Goal: Transaction & Acquisition: Purchase product/service

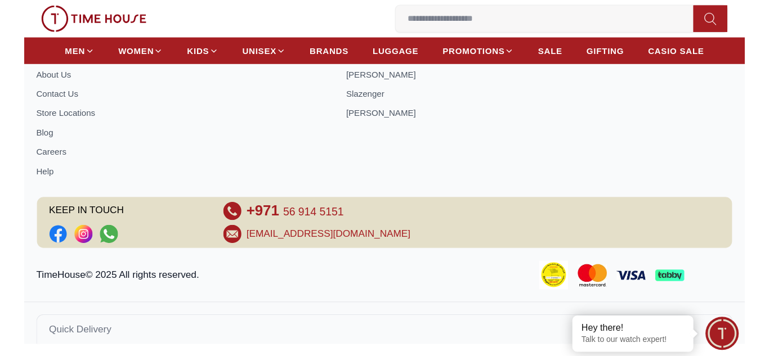
scroll to position [853, 0]
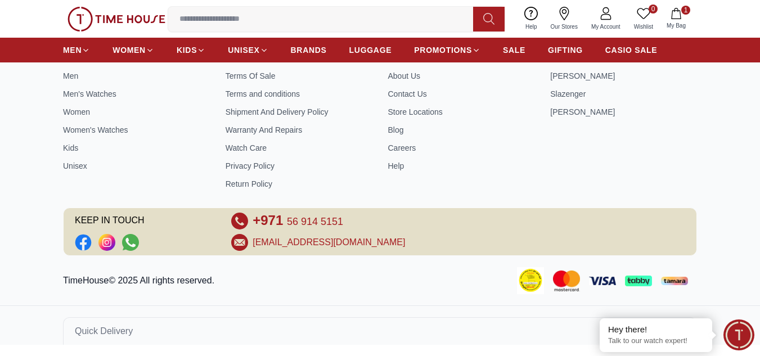
click at [670, 11] on span "1" at bounding box center [686, 10] width 9 height 9
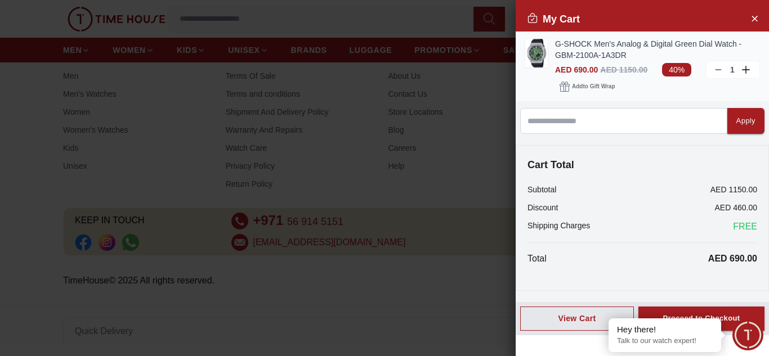
click at [536, 50] on img at bounding box center [536, 53] width 23 height 29
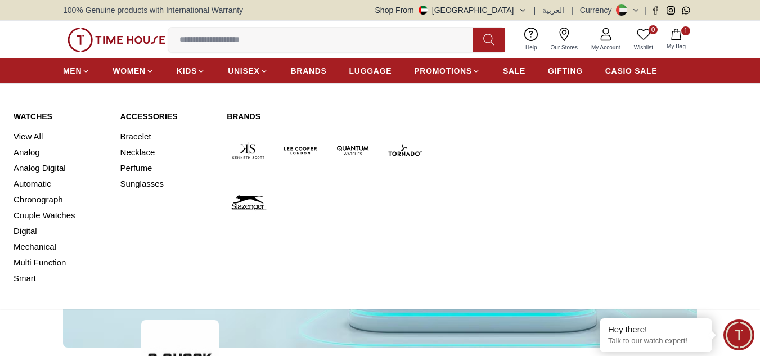
click at [243, 119] on link "Brands" at bounding box center [327, 116] width 200 height 11
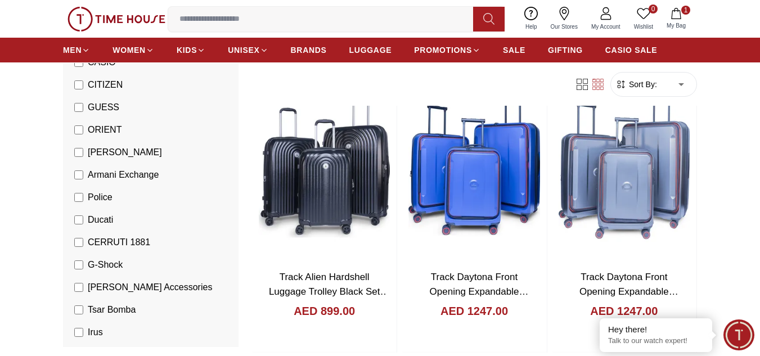
scroll to position [394, 0]
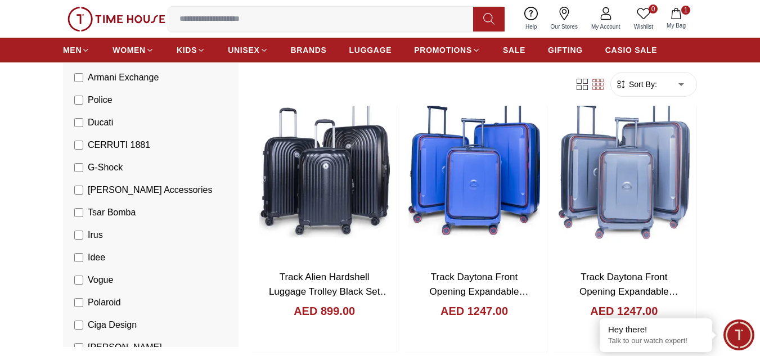
click at [102, 163] on span "G-Shock" at bounding box center [105, 168] width 35 height 14
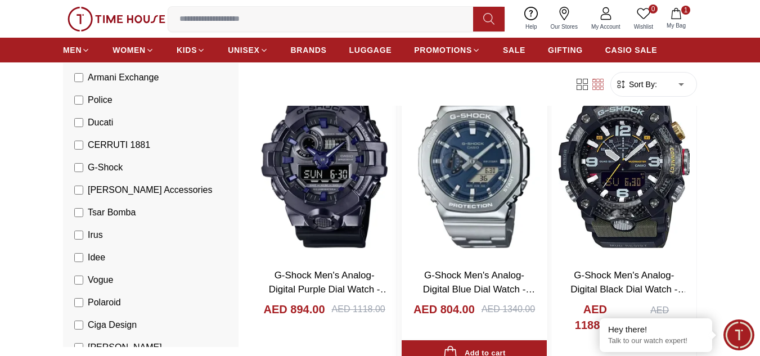
scroll to position [1013, 0]
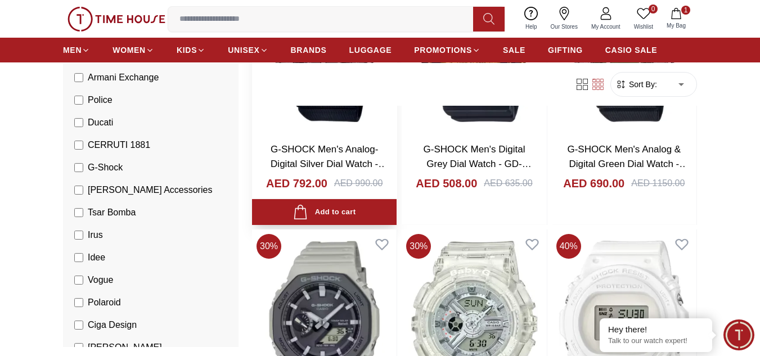
scroll to position [5567, 0]
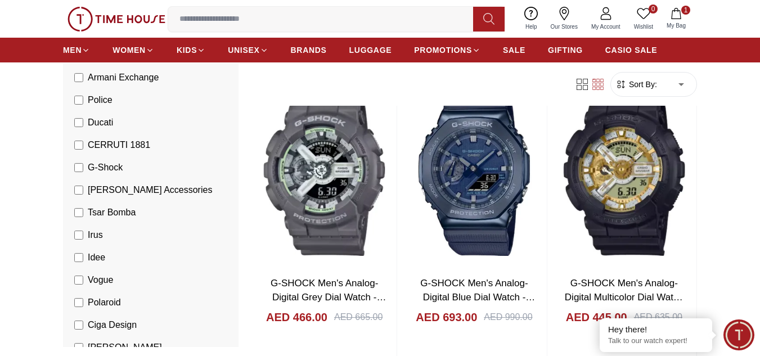
scroll to position [7143, 0]
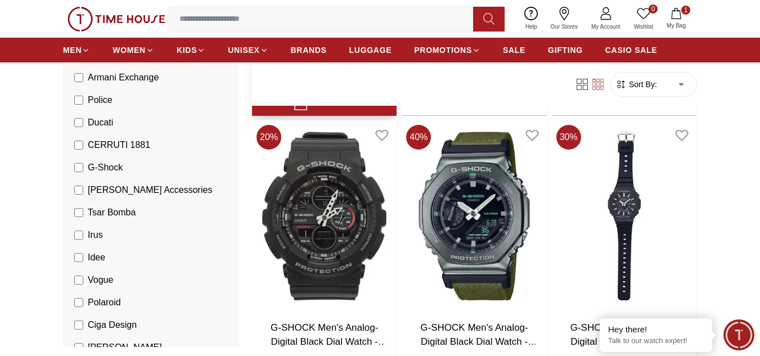
scroll to position [8551, 0]
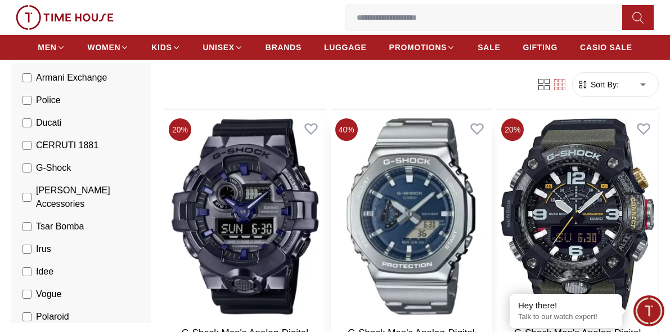
scroll to position [1008, 0]
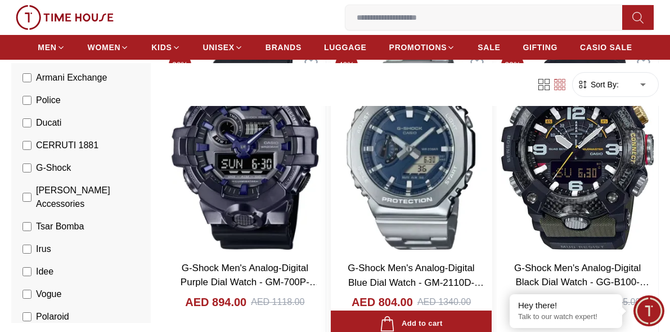
click at [424, 211] on img at bounding box center [412, 151] width 162 height 205
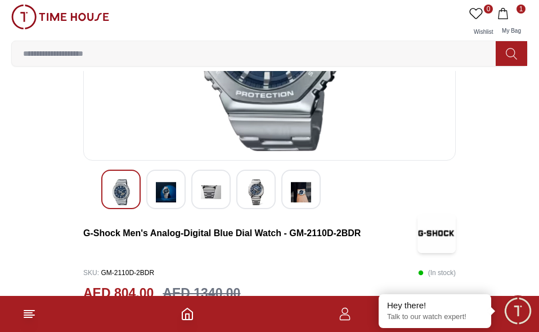
scroll to position [169, 0]
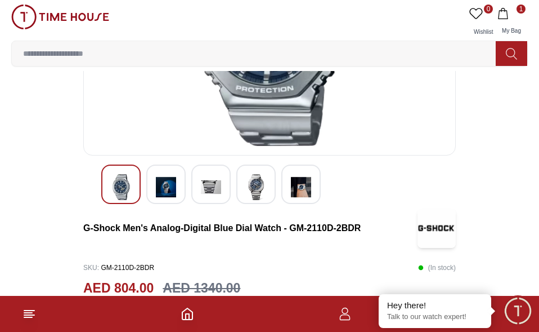
click at [168, 186] on img at bounding box center [166, 187] width 20 height 26
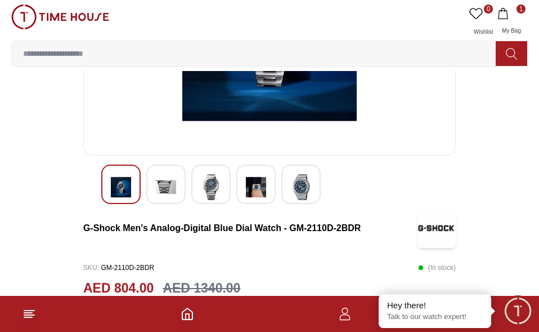
click at [204, 188] on img at bounding box center [211, 187] width 20 height 26
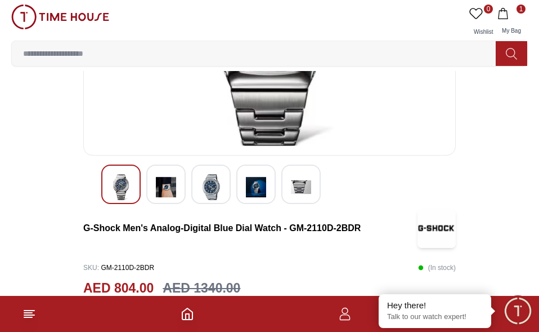
click at [254, 174] on img at bounding box center [256, 187] width 20 height 26
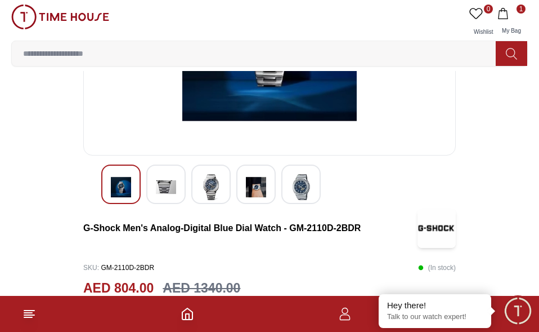
click at [305, 182] on img at bounding box center [301, 187] width 20 height 26
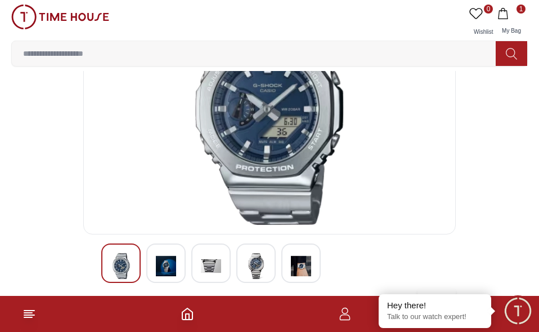
scroll to position [0, 0]
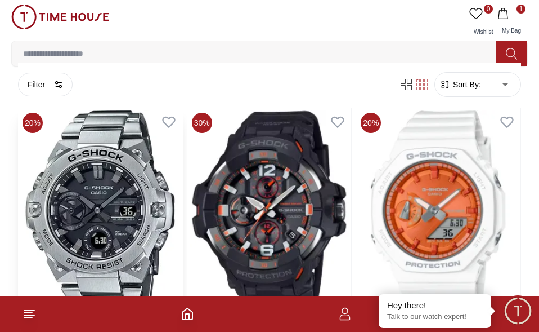
scroll to position [632, 0]
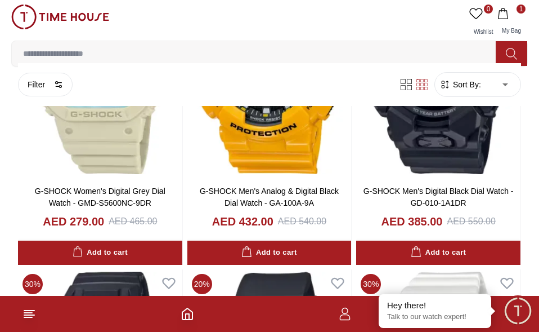
scroll to position [4736, 0]
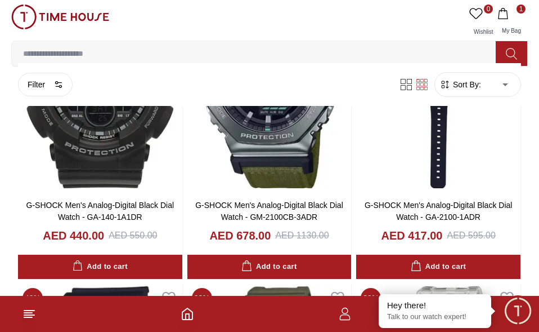
scroll to position [8953, 0]
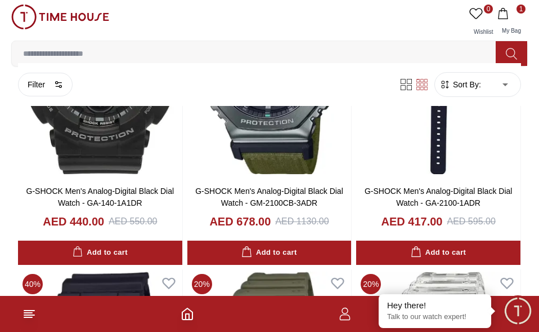
click at [513, 11] on span "1" at bounding box center [512, 13] width 28 height 11
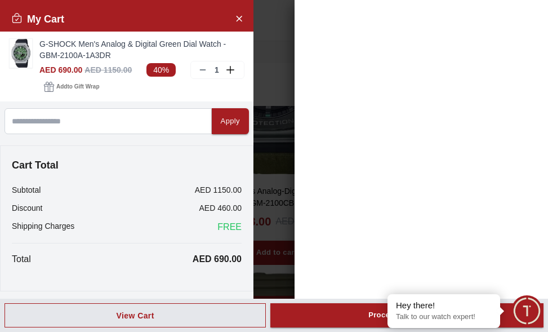
click at [362, 25] on div "My Cart G-SHOCK Men's Analog & Digital Green Dial Watch - GBM-2100A-1A3DR AED 6…" at bounding box center [420, 166] width 253 height 332
click at [237, 13] on icon "Close Account" at bounding box center [238, 18] width 9 height 14
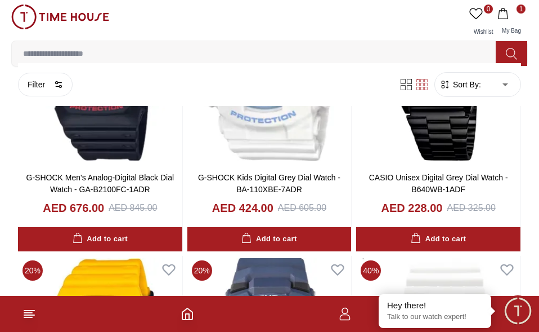
scroll to position [9797, 0]
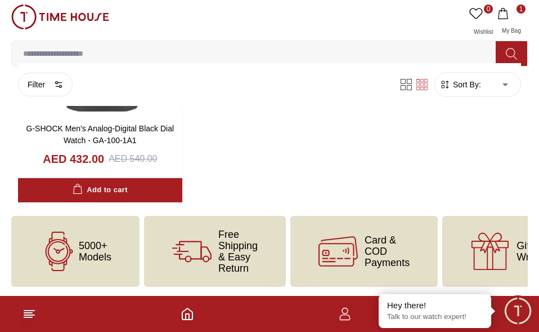
scroll to position [11445, 0]
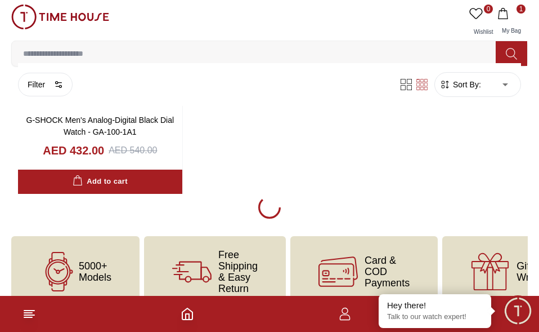
scroll to position [10113, 0]
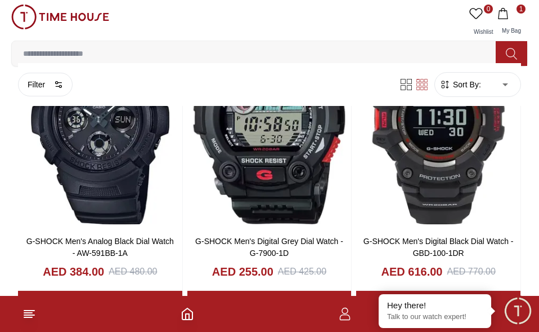
scroll to position [8031, 0]
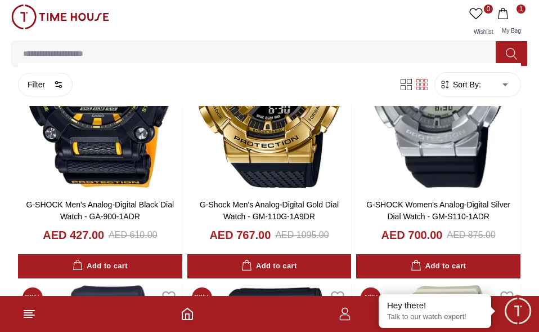
scroll to position [6003, 0]
